Goal: Use online tool/utility: Utilize a website feature to perform a specific function

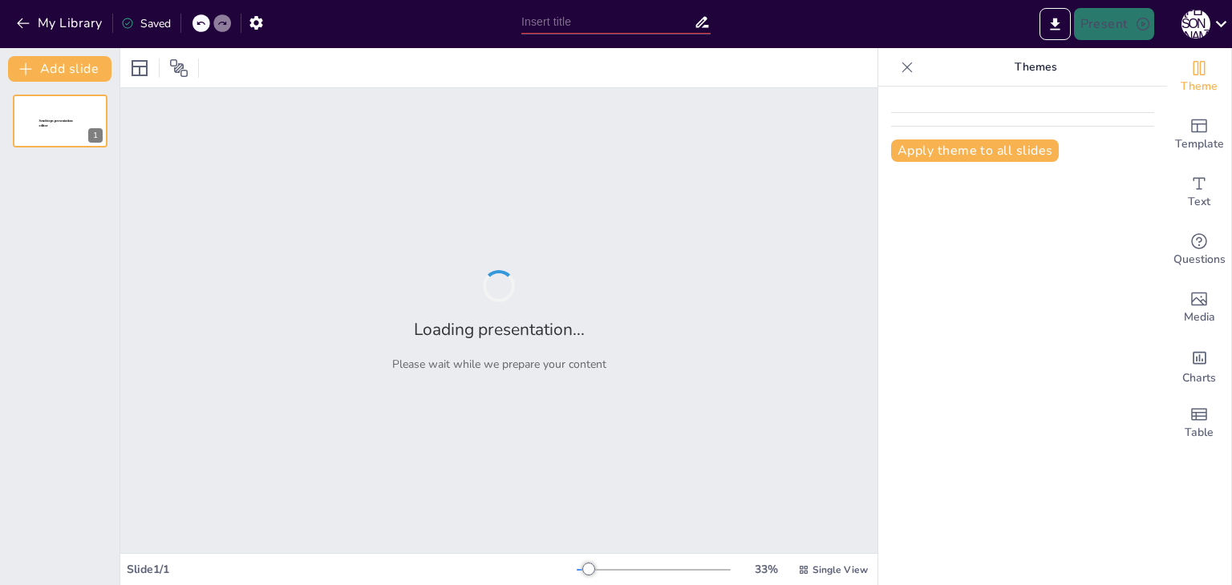
type input "Как не ошибиться: 5 лайфхаков для проверки ремонтной бригады"
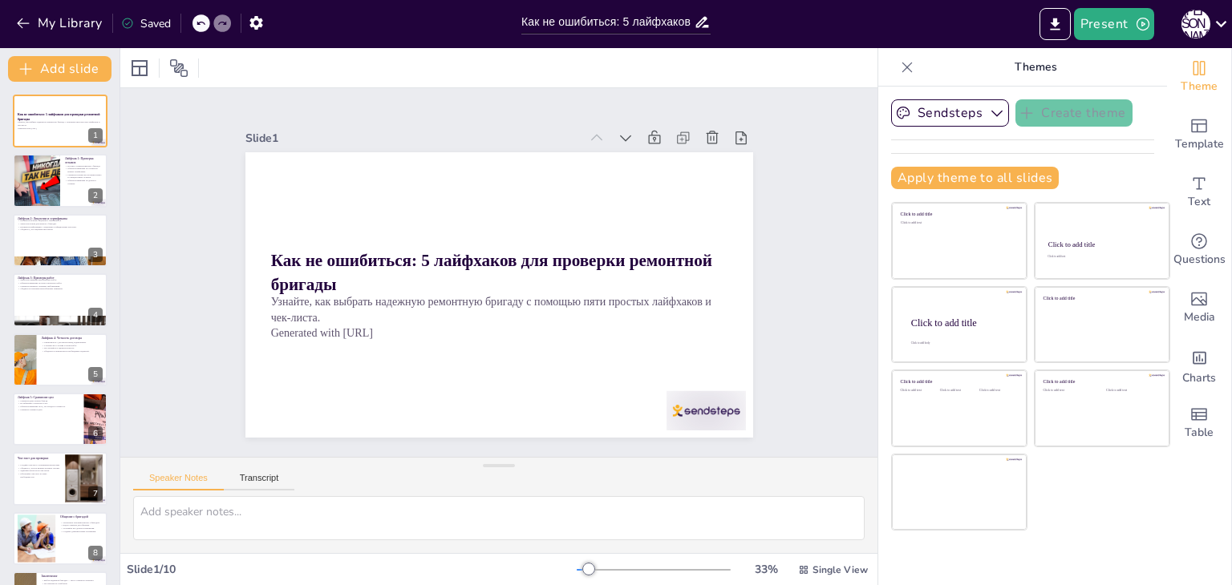
click at [773, 193] on div "Slide 1 Как не ошибиться: 5 лайфхаков для проверки ремонтной бригады Узнайте, к…" at bounding box center [499, 272] width 597 height 330
click at [59, 179] on div at bounding box center [36, 181] width 96 height 55
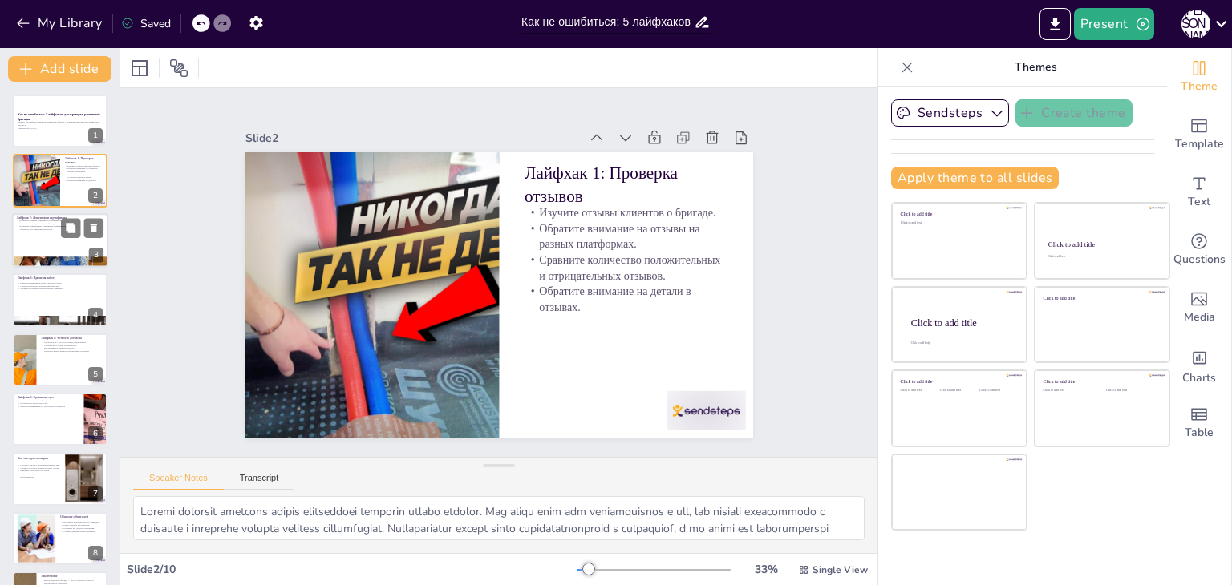
click at [42, 242] on div at bounding box center [60, 240] width 96 height 55
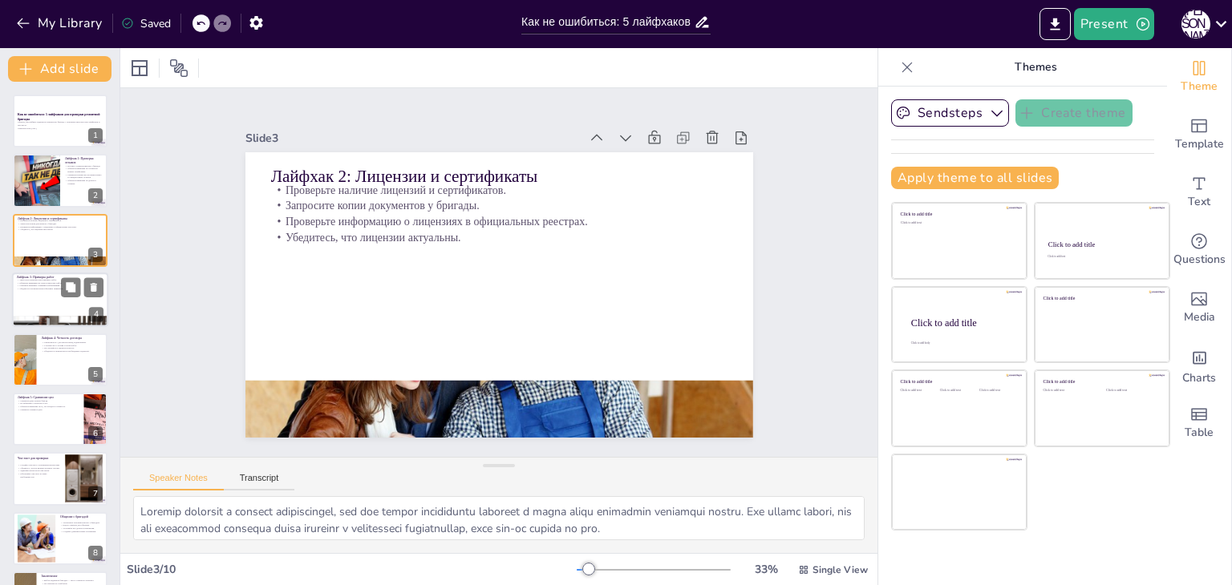
click at [44, 312] on div at bounding box center [60, 300] width 96 height 55
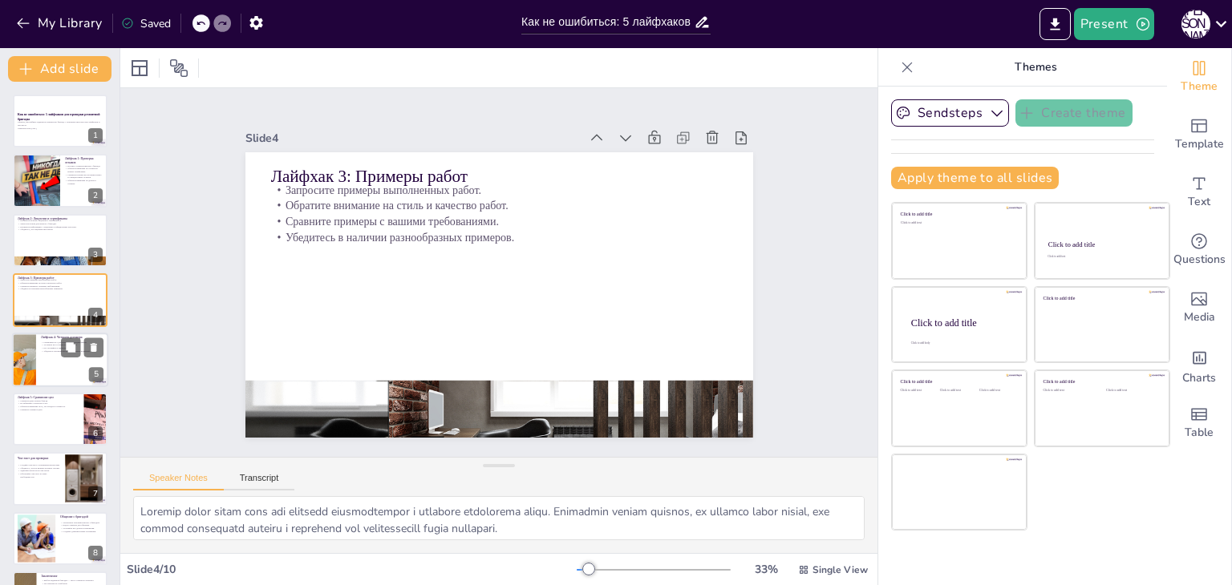
click at [59, 367] on div at bounding box center [60, 360] width 96 height 55
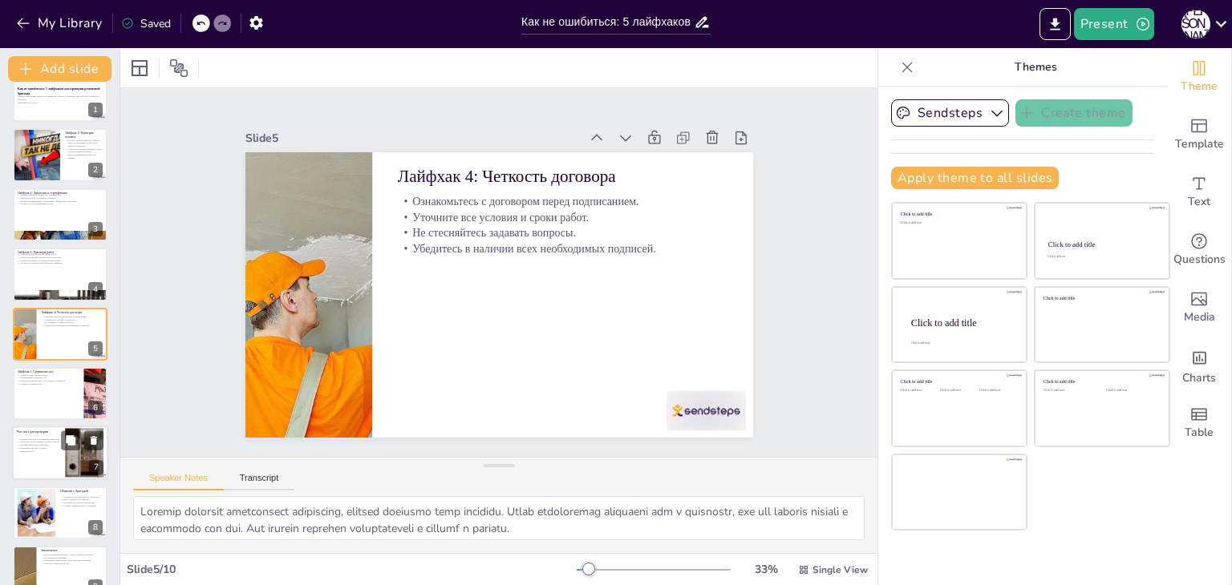
click at [79, 452] on div at bounding box center [84, 453] width 38 height 51
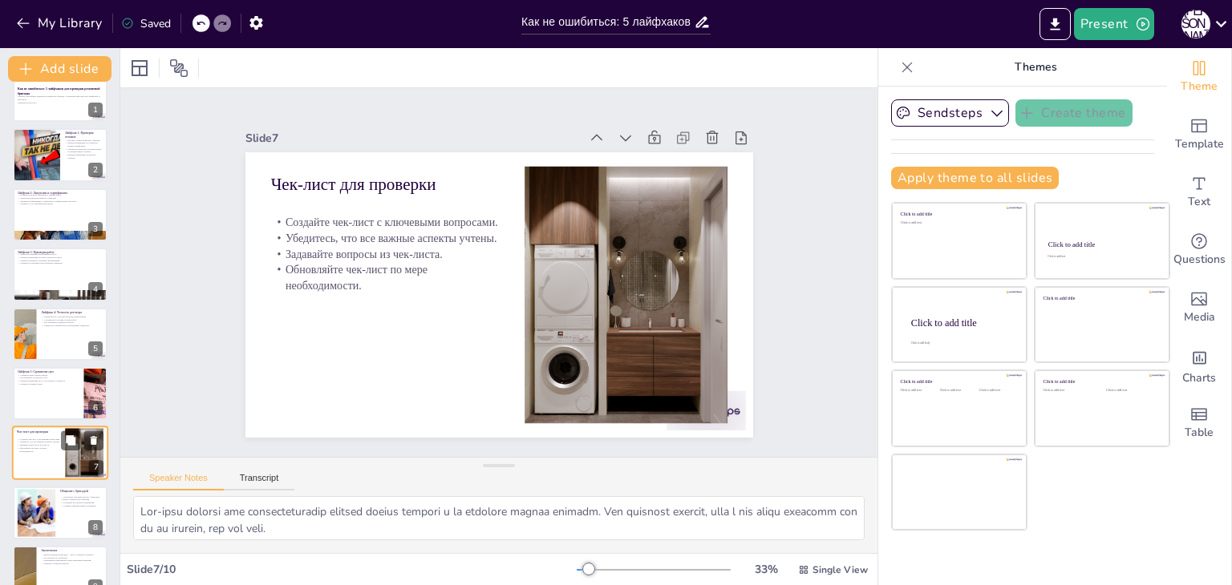
scroll to position [112, 0]
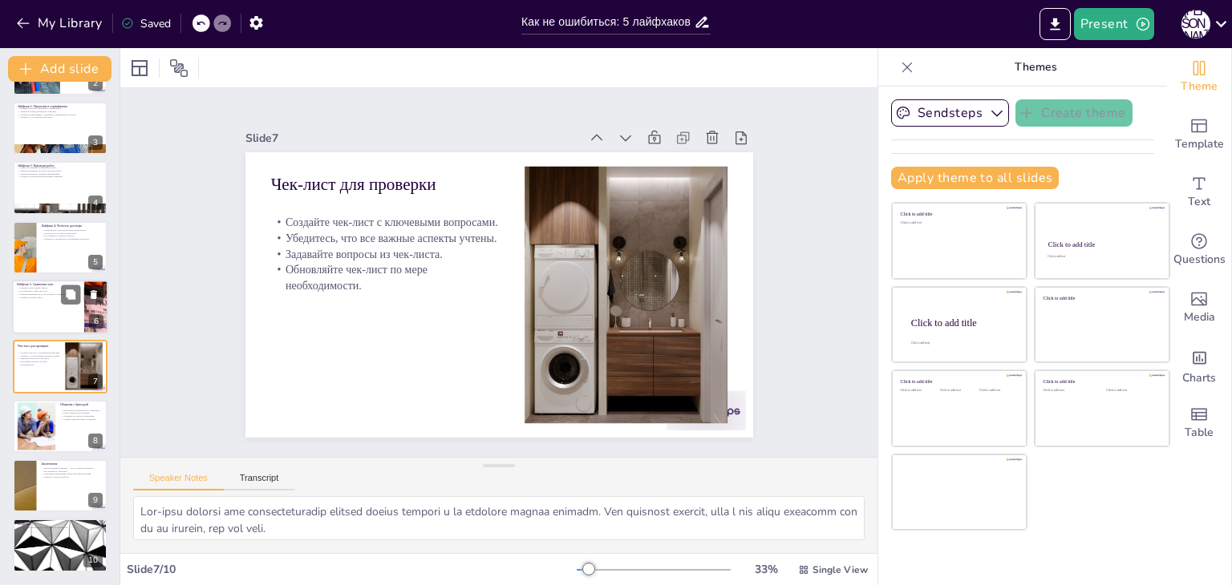
click at [32, 300] on div at bounding box center [60, 307] width 96 height 55
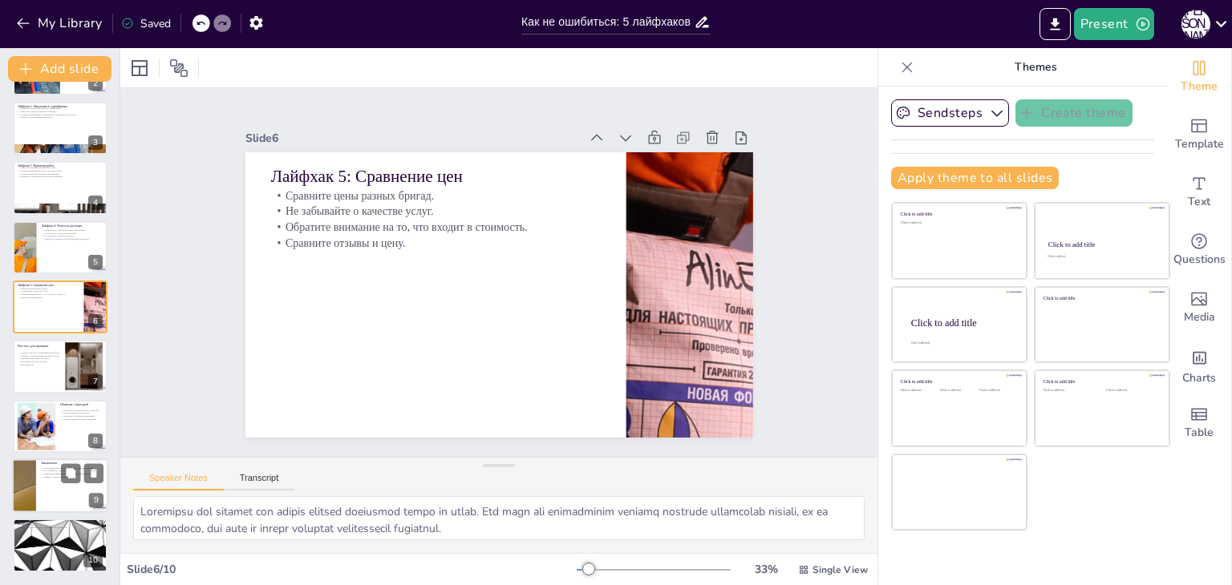
click at [49, 492] on div at bounding box center [60, 486] width 96 height 55
type textarea "Надежная бригада — это ключ к успешному завершению вашего проекта. Если вы сдел…"
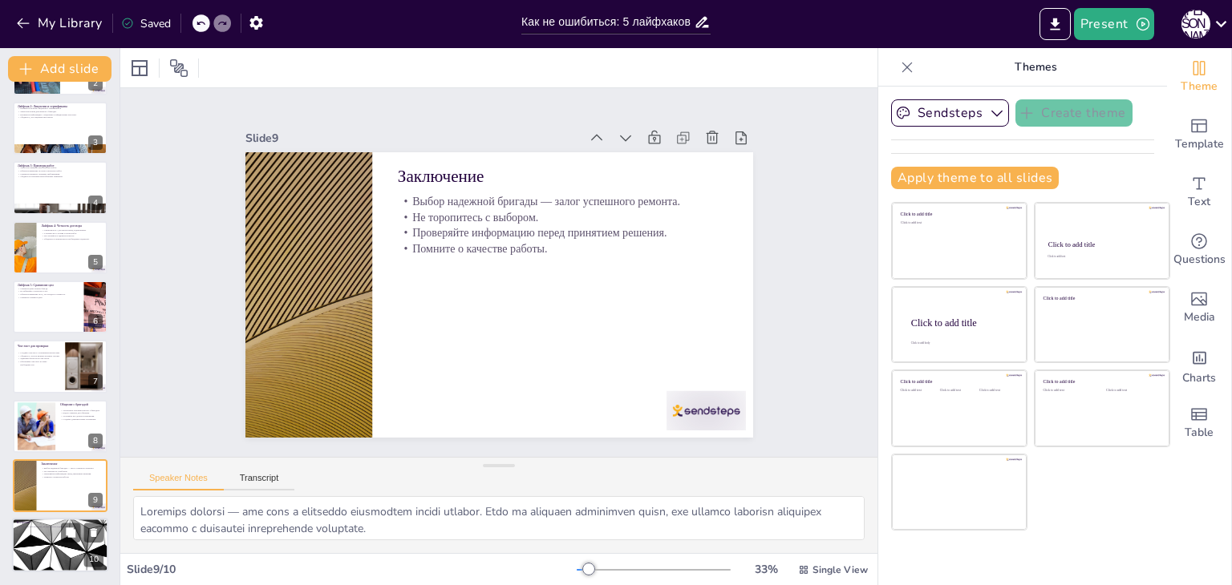
click at [38, 559] on div at bounding box center [60, 546] width 96 height 55
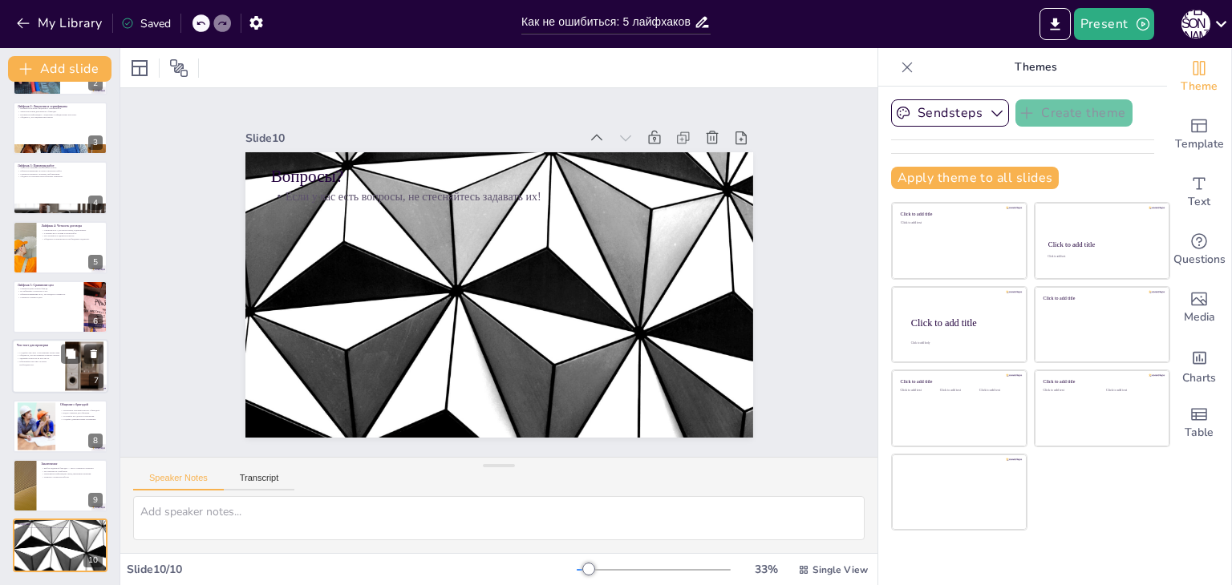
click at [36, 366] on p "Обновляйте чек-лист по мере необходимости." at bounding box center [38, 364] width 43 height 6
type textarea "Чек-лист поможет вам структурировать процесс выбора бригады и не упустить важны…"
